Goal: Participate in discussion

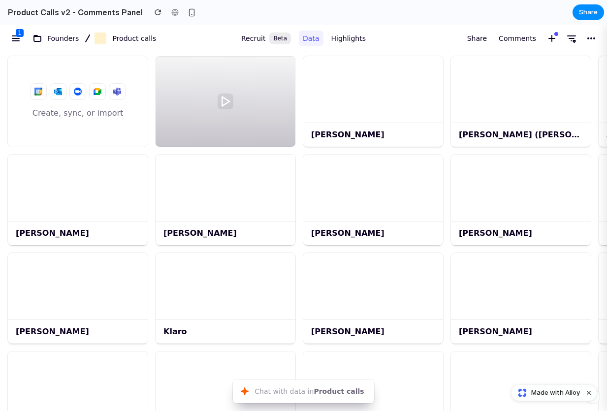
click at [223, 102] on icon "button" at bounding box center [226, 102] width 16 height 16
click at [227, 99] on icon "button" at bounding box center [225, 101] width 7 height 9
click at [226, 99] on icon "button" at bounding box center [225, 101] width 7 height 9
click at [226, 100] on icon "button" at bounding box center [225, 101] width 7 height 9
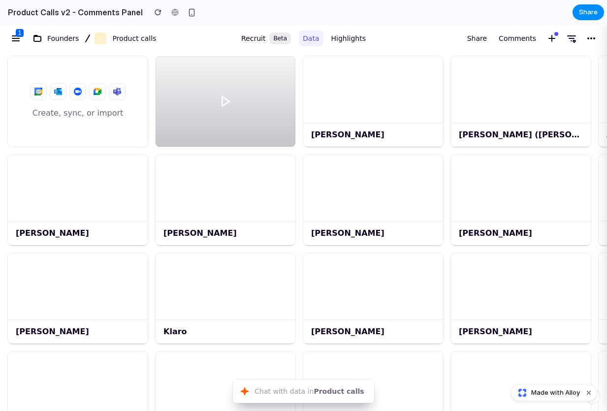
click at [290, 389] on button "Chat with data in Product calls ⌘ J" at bounding box center [303, 392] width 141 height 24
click at [359, 390] on button "Chat with data in Product calls ⌘ J" at bounding box center [303, 392] width 141 height 24
click at [546, 36] on icon "button" at bounding box center [552, 38] width 12 height 12
click at [483, 38] on span "Share" at bounding box center [477, 38] width 20 height 12
drag, startPoint x: 513, startPoint y: 38, endPoint x: 507, endPoint y: 39, distance: 6.0
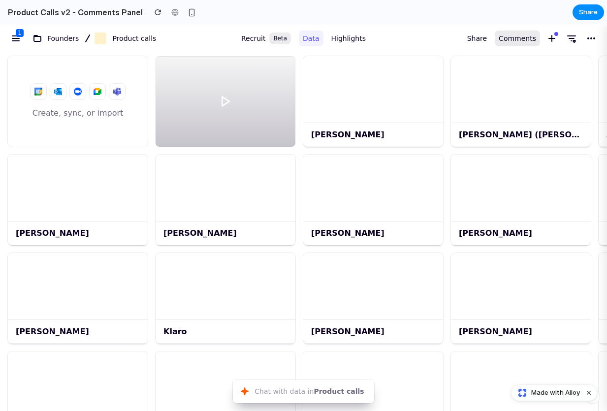
click at [507, 39] on span "Comments" at bounding box center [517, 38] width 37 height 12
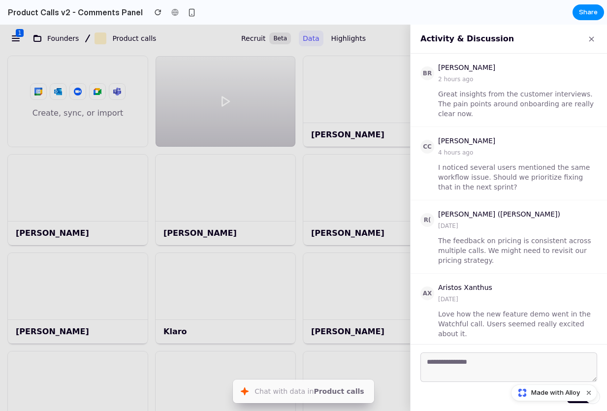
click at [592, 43] on button "×" at bounding box center [591, 38] width 11 height 13
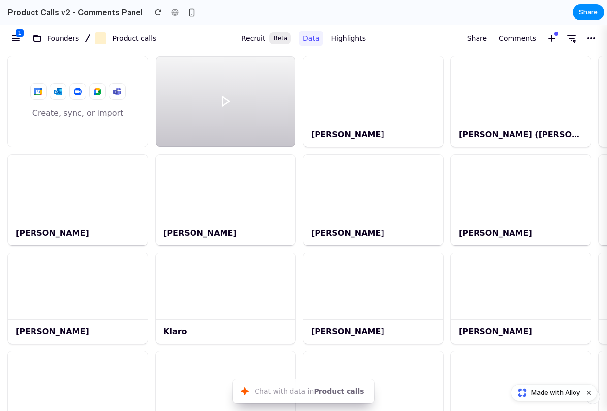
drag, startPoint x: 525, startPoint y: 43, endPoint x: 522, endPoint y: 61, distance: 18.5
click at [525, 43] on span "Comments" at bounding box center [517, 38] width 37 height 12
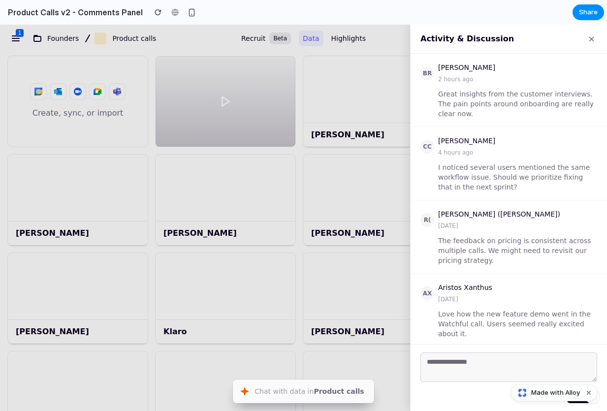
click at [594, 37] on button "×" at bounding box center [591, 38] width 11 height 13
